Goal: Navigation & Orientation: Find specific page/section

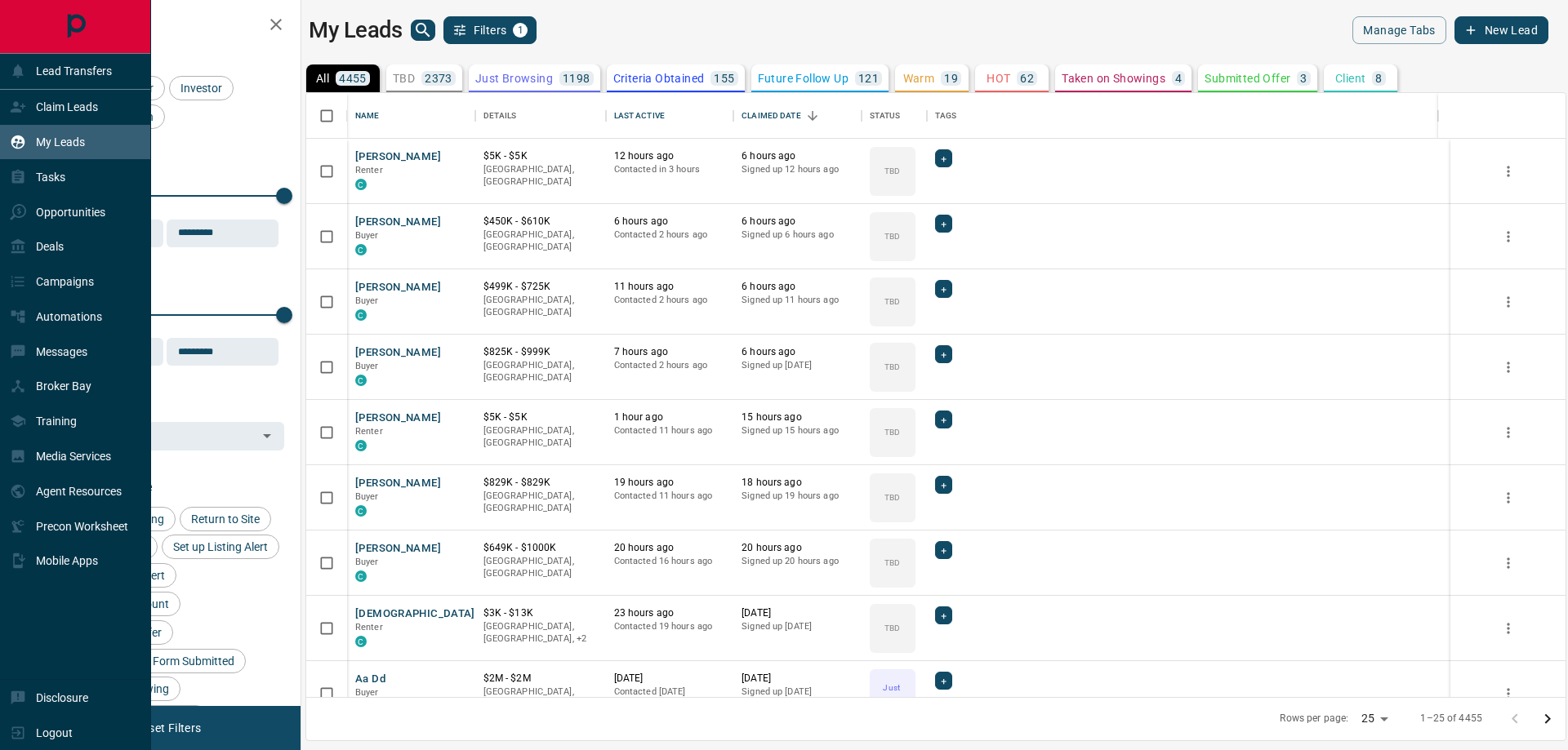
scroll to position [591, 1247]
click at [27, 104] on div "Claim Leads" at bounding box center [54, 107] width 88 height 27
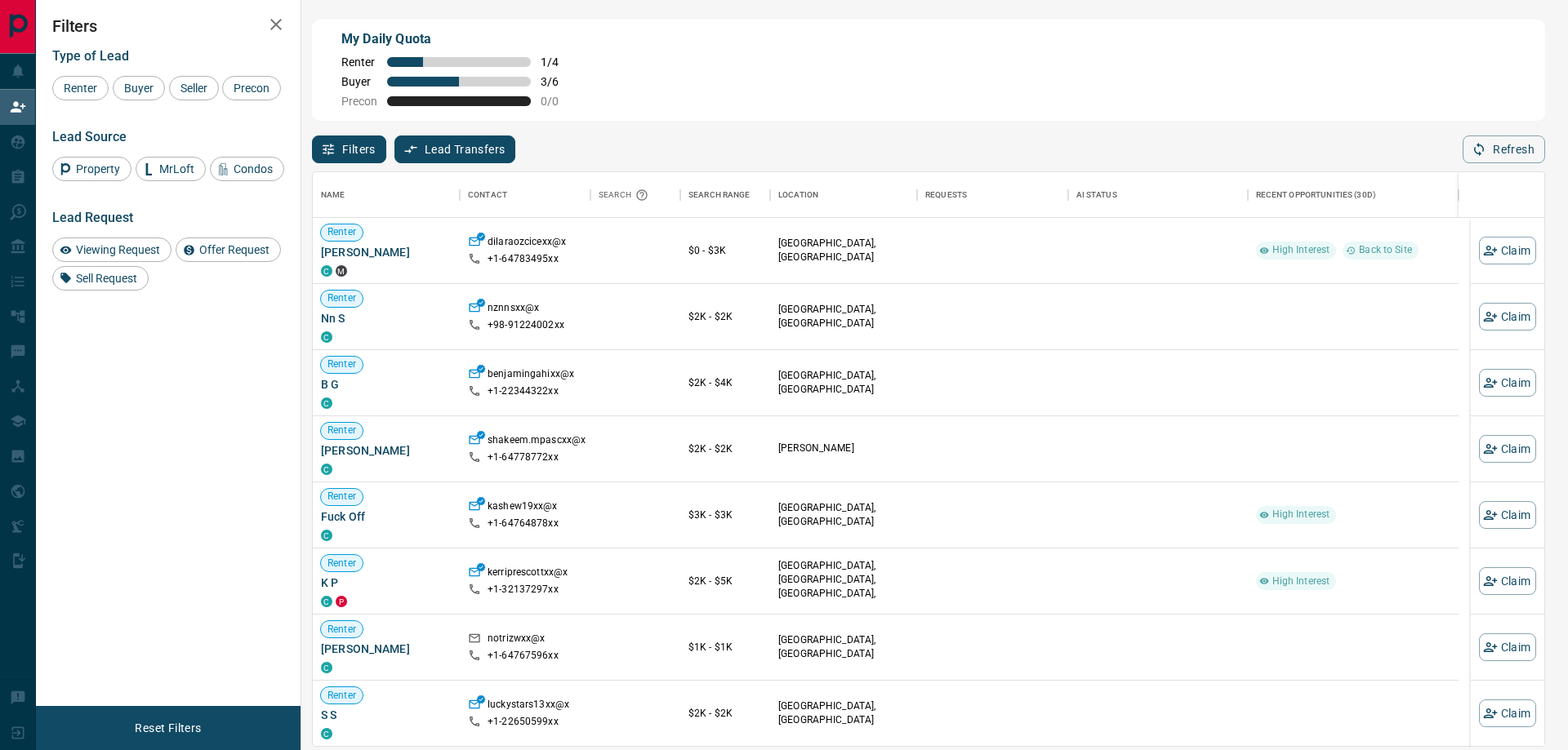
drag, startPoint x: 1039, startPoint y: 541, endPoint x: 794, endPoint y: 371, distance: 298.2
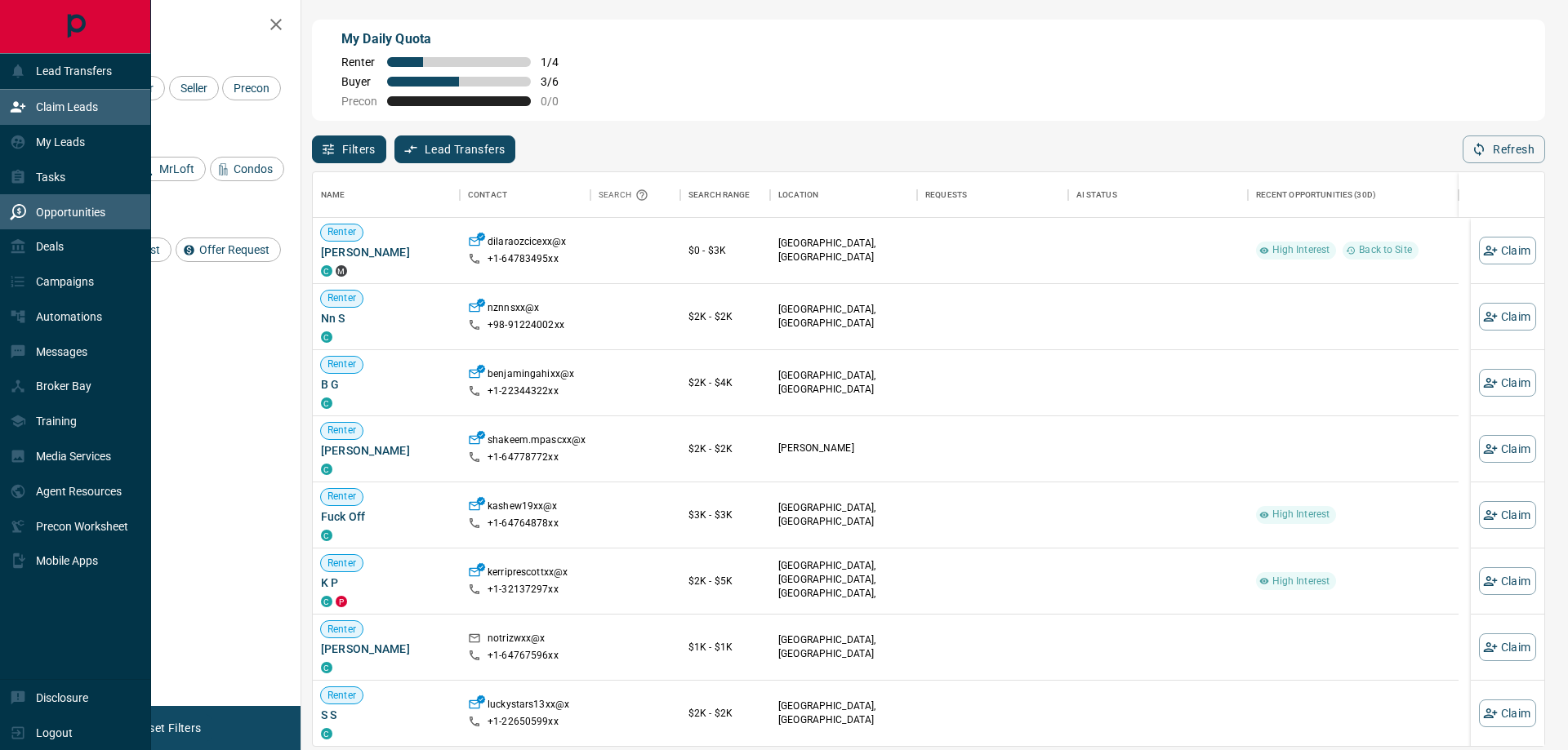
click at [43, 208] on p "Opportunities" at bounding box center [70, 212] width 69 height 13
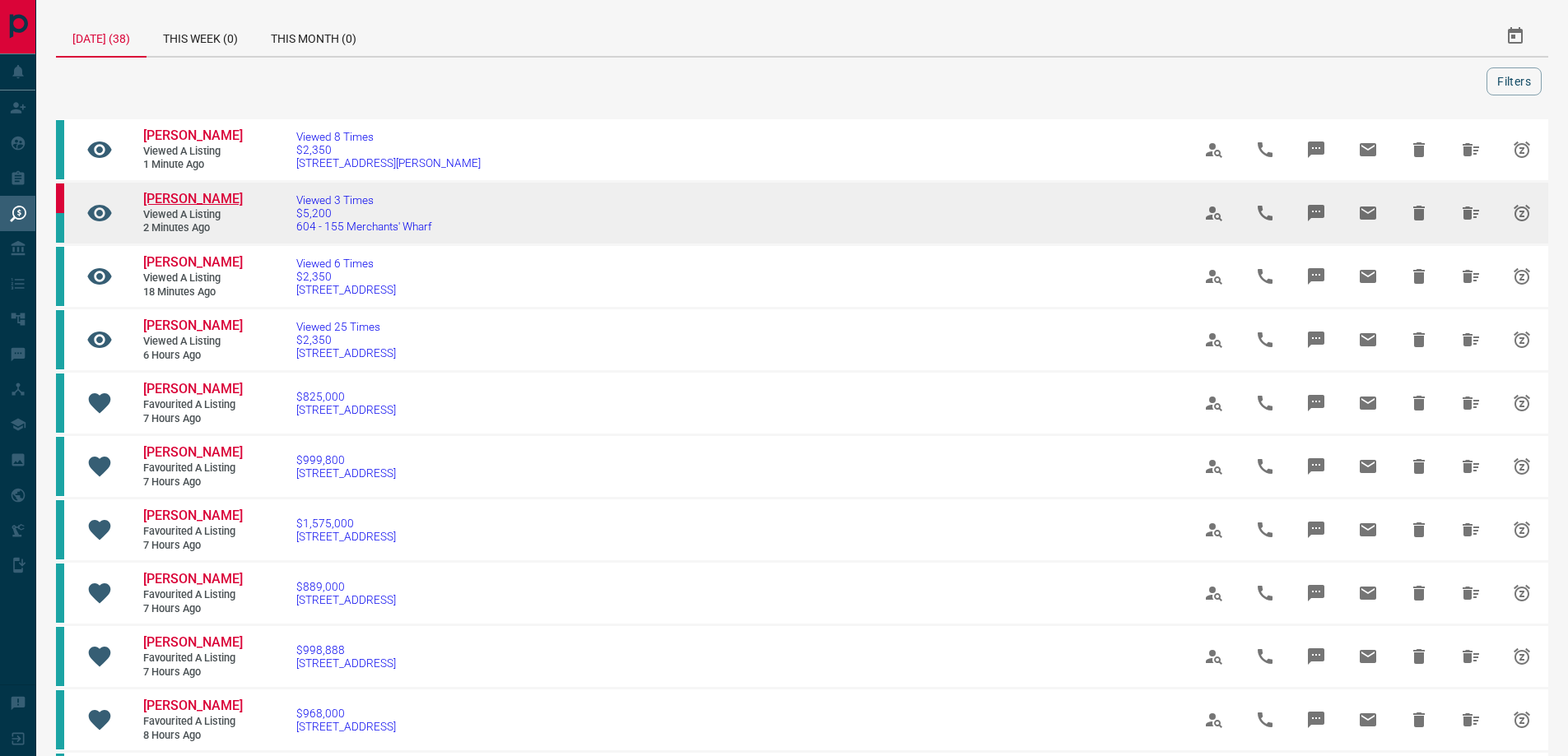
click at [208, 202] on span "[PERSON_NAME]" at bounding box center [192, 199] width 99 height 16
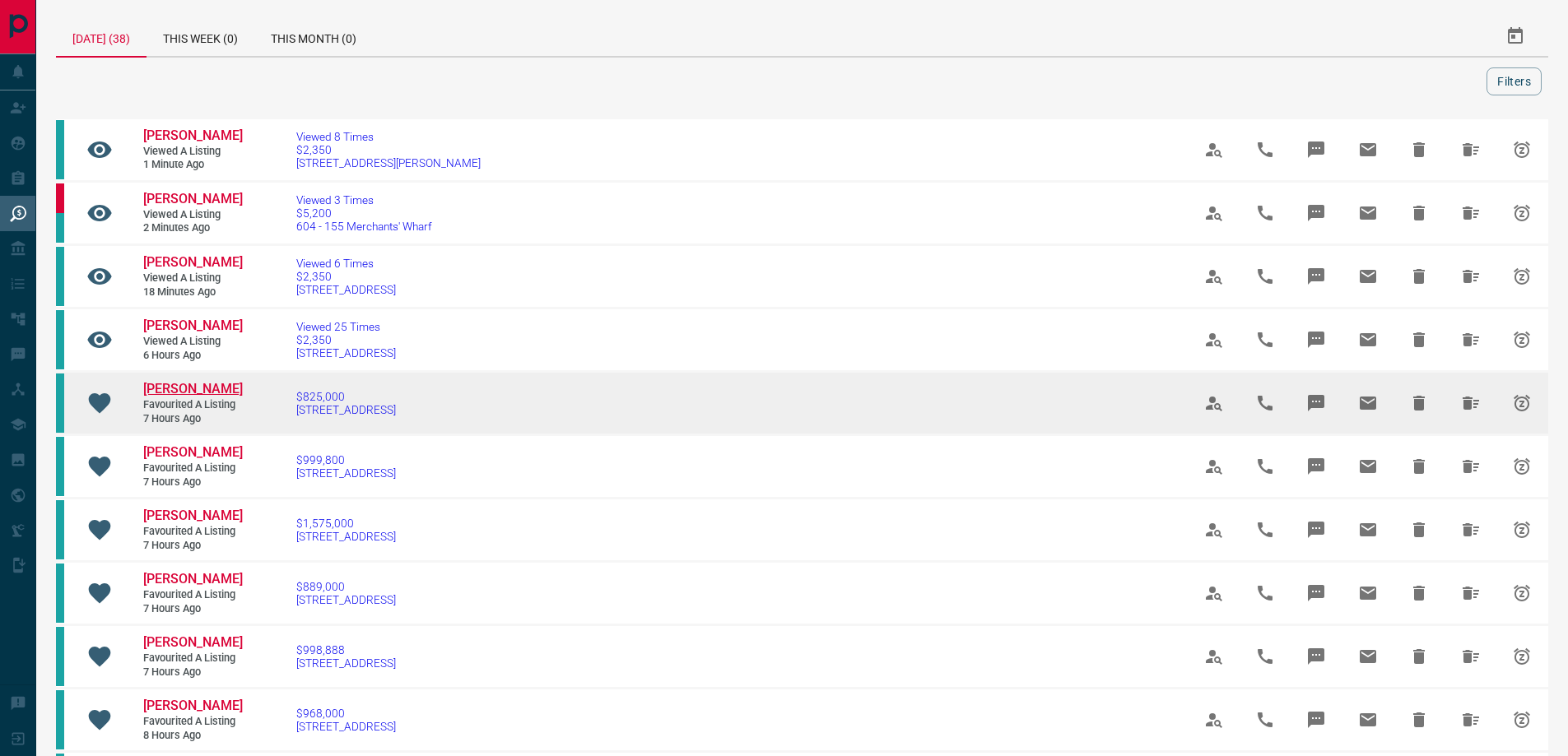
click at [214, 387] on span "[PERSON_NAME]" at bounding box center [192, 389] width 99 height 16
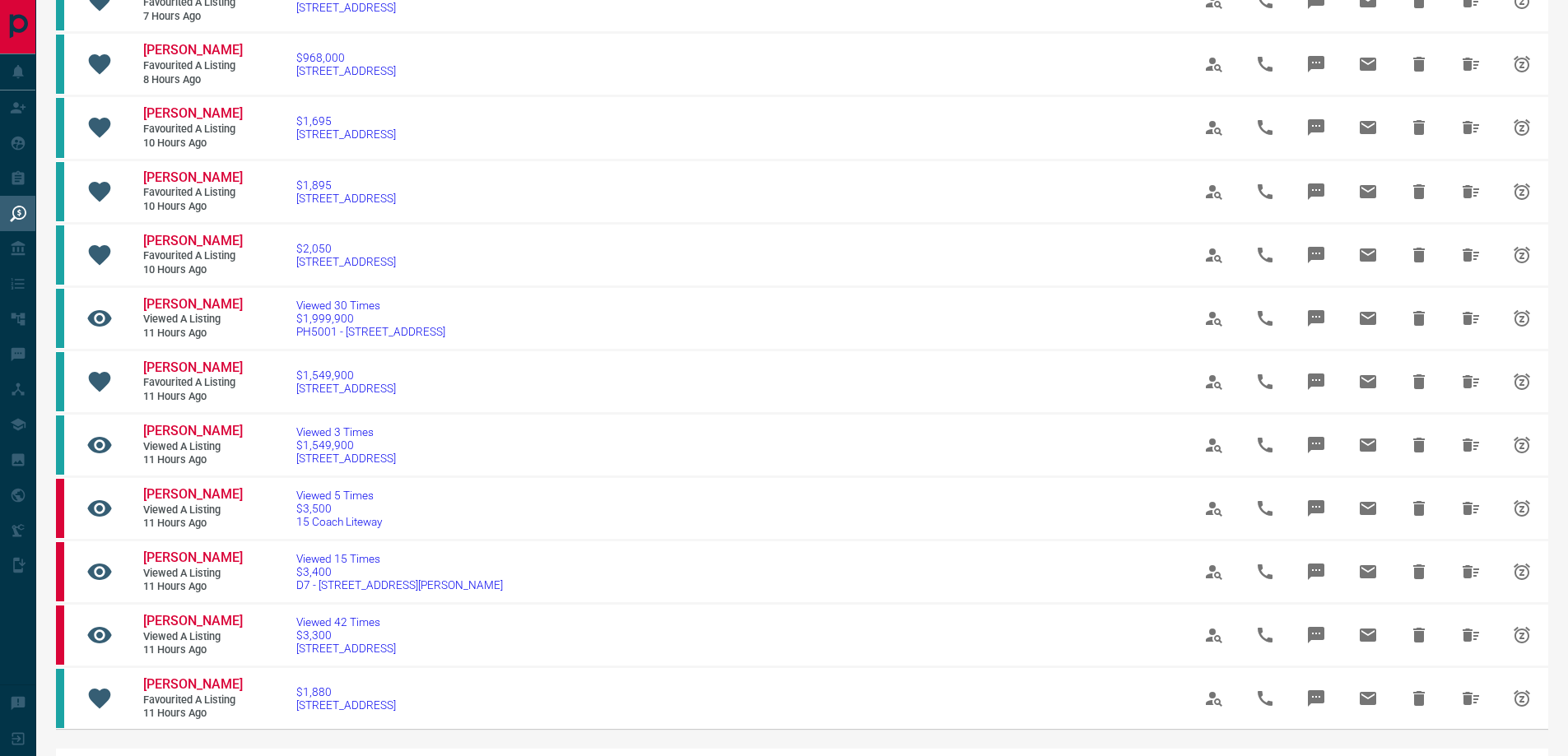
scroll to position [659, 0]
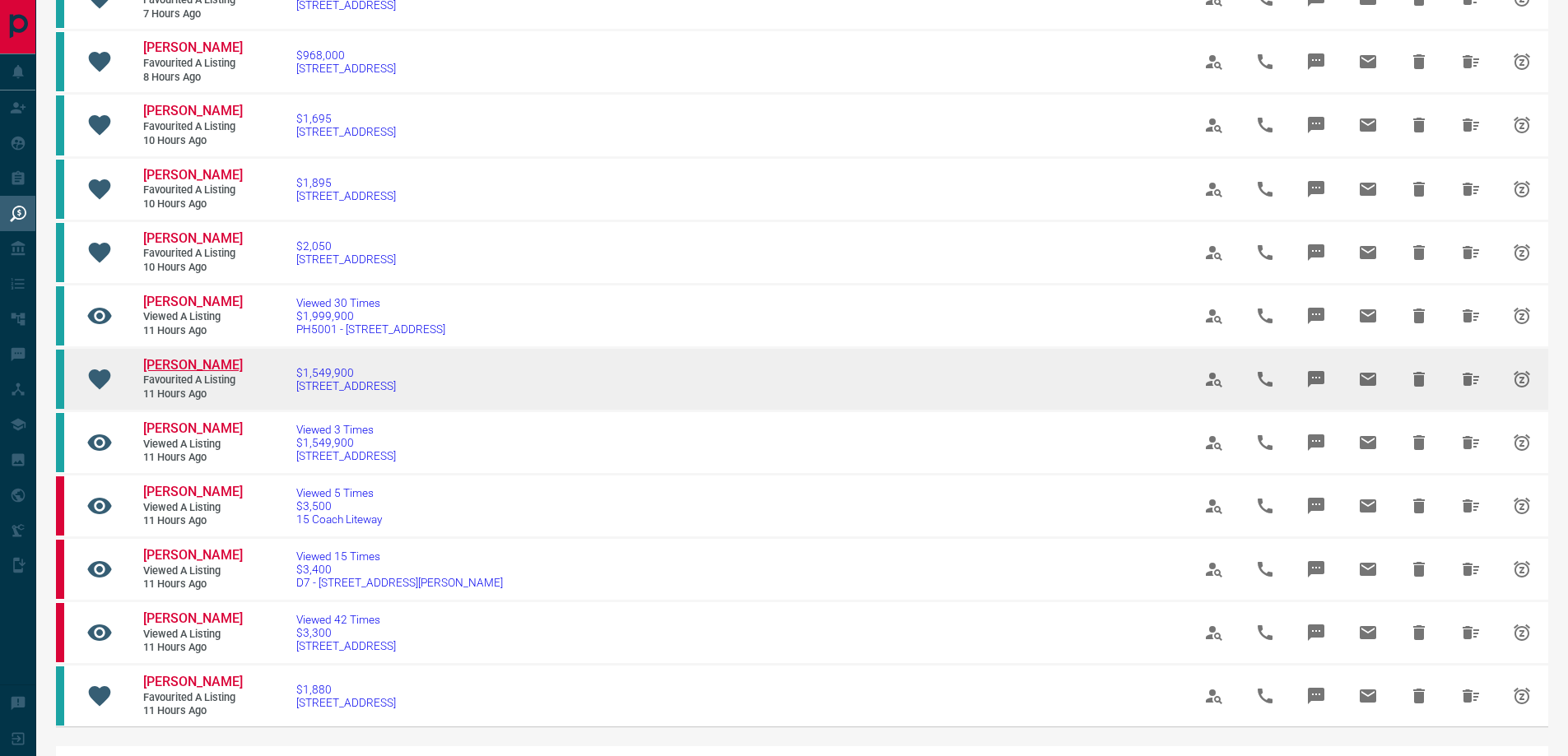
click at [188, 365] on span "[PERSON_NAME]" at bounding box center [192, 364] width 99 height 16
